Goal: Task Accomplishment & Management: Manage account settings

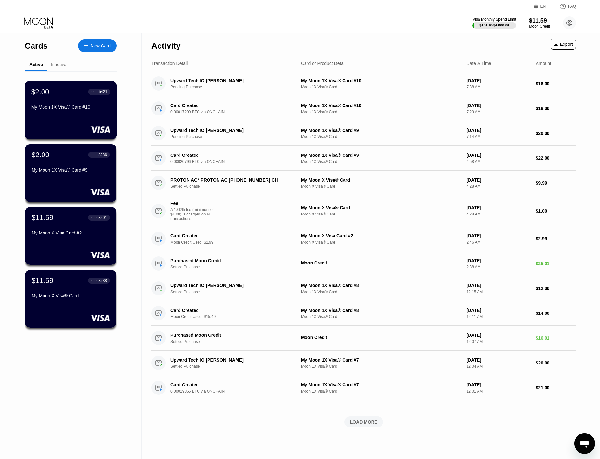
click at [69, 107] on div "My Moon 1X Visa® Card #10" at bounding box center [70, 106] width 79 height 5
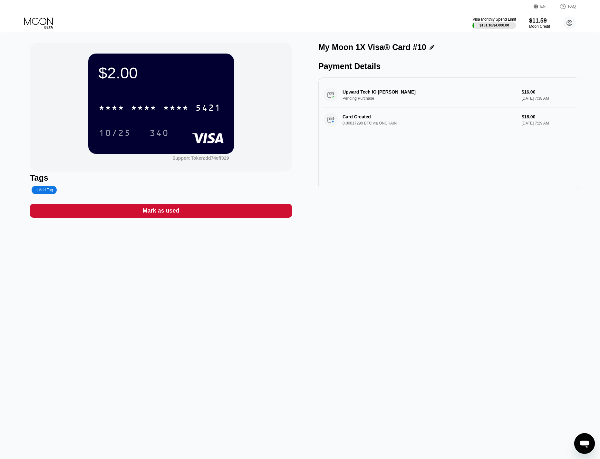
click at [174, 213] on div "Mark as used" at bounding box center [161, 210] width 37 height 7
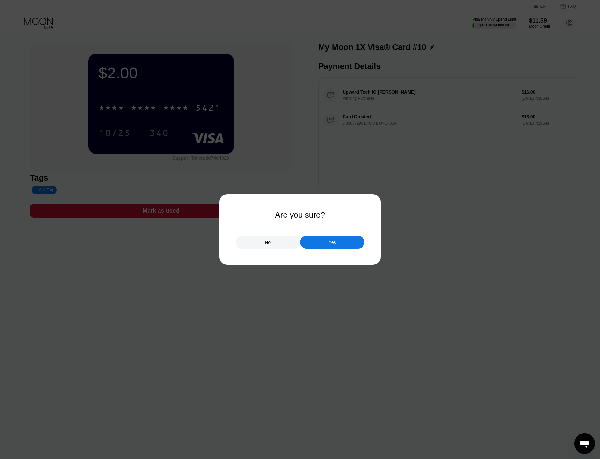
click at [315, 242] on div "Yes" at bounding box center [332, 242] width 64 height 13
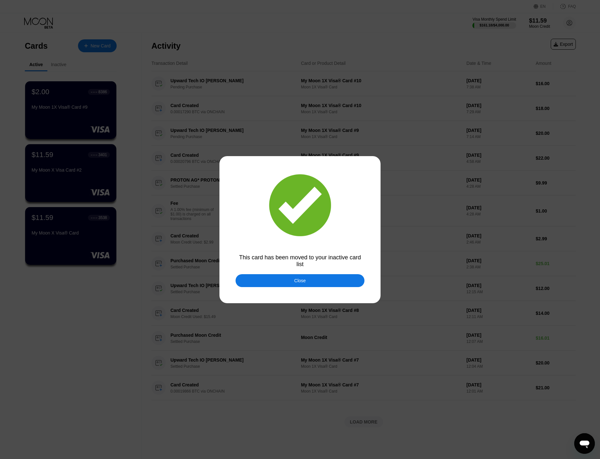
click at [251, 281] on div "Close" at bounding box center [300, 280] width 129 height 13
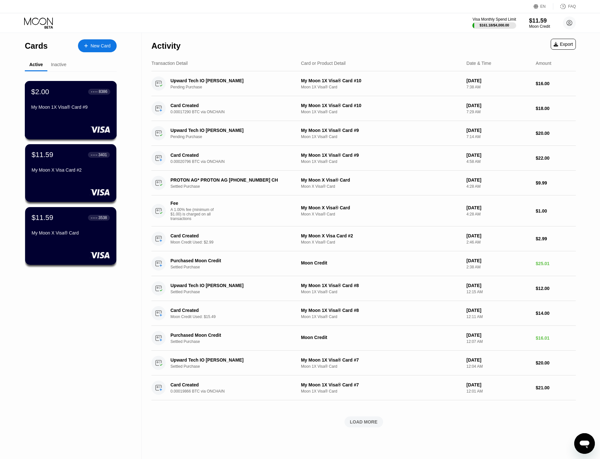
click at [75, 103] on div "$2.00 ● ● ● ● 8386 My Moon 1X Visa® Card #9" at bounding box center [70, 99] width 79 height 25
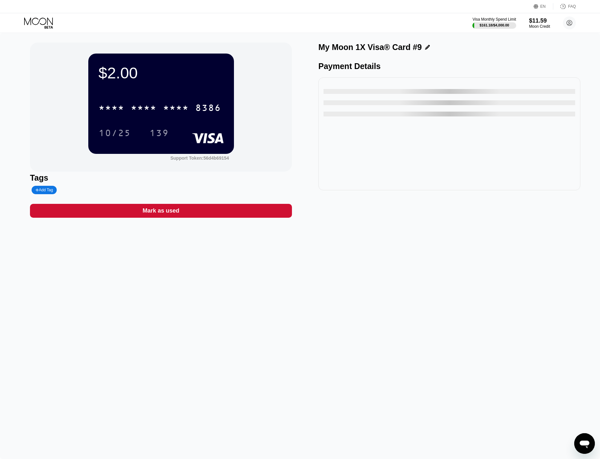
click at [227, 210] on div "Mark as used" at bounding box center [161, 211] width 262 height 14
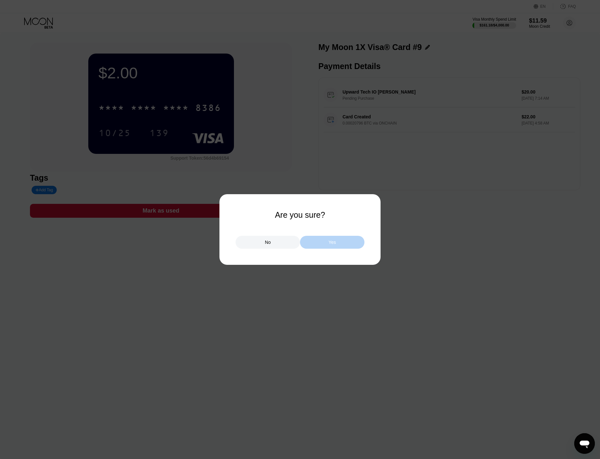
click at [313, 240] on div "Yes" at bounding box center [332, 242] width 64 height 13
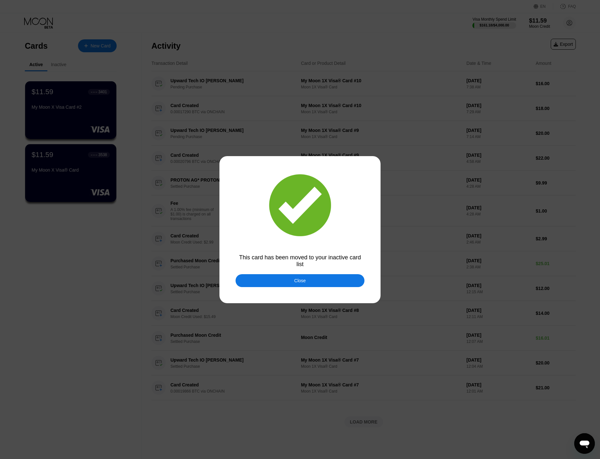
click at [259, 279] on div "Close" at bounding box center [300, 280] width 129 height 13
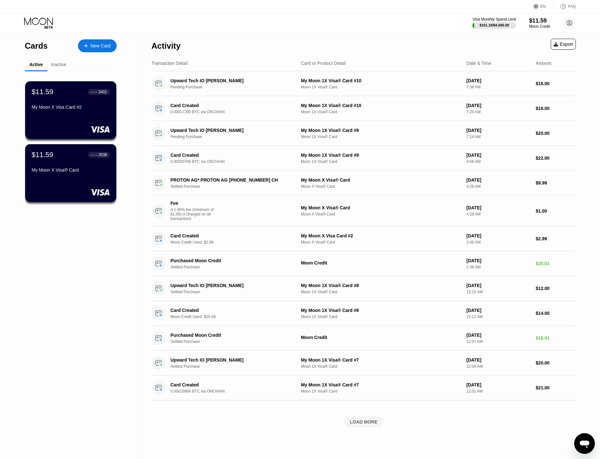
click at [291, 19] on div "Visa Monthly Spend Limit $161.18 / $4,000.00 $11.59 Moon Credit work@upwardtech…" at bounding box center [300, 22] width 600 height 19
